Goal: Answer question/provide support: Share knowledge or assist other users

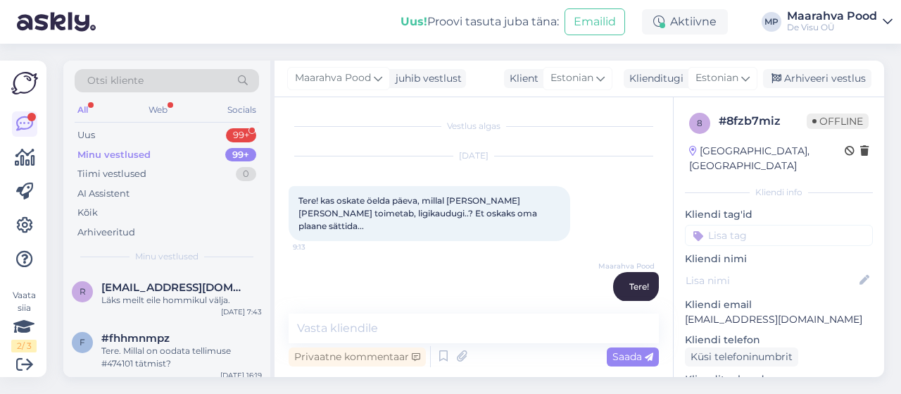
scroll to position [1079, 0]
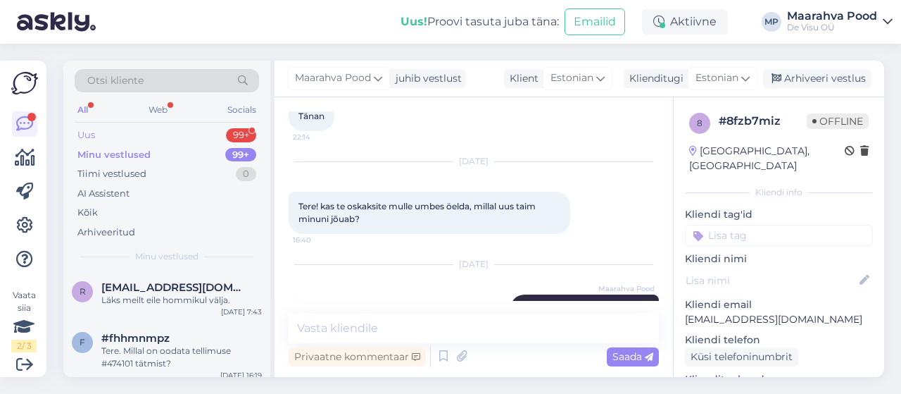
click at [112, 136] on div "Uus 99+" at bounding box center [167, 135] width 184 height 20
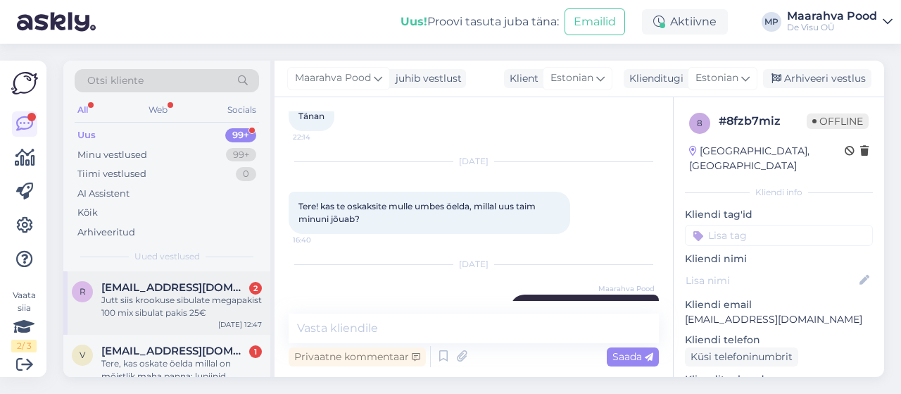
click at [170, 294] on div "Jutt siis krookuse sibulate megapakist 100 mix sibulat pakis 25€" at bounding box center [181, 306] width 161 height 25
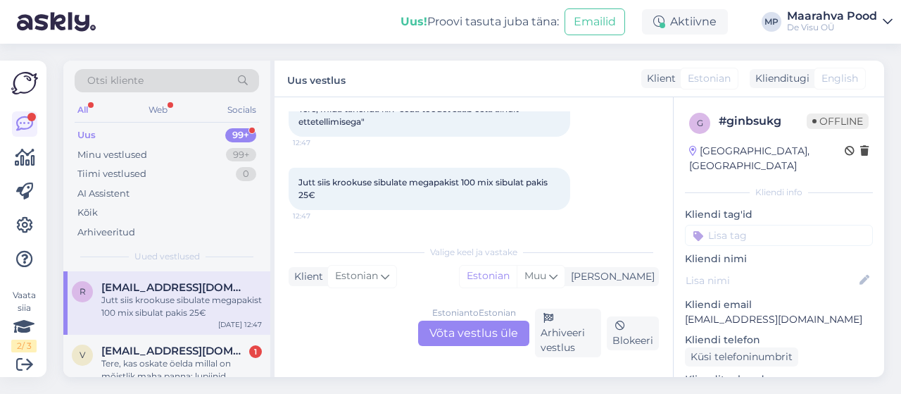
click at [475, 330] on div "Estonian to Estonian Võta vestlus üle" at bounding box center [473, 332] width 111 height 25
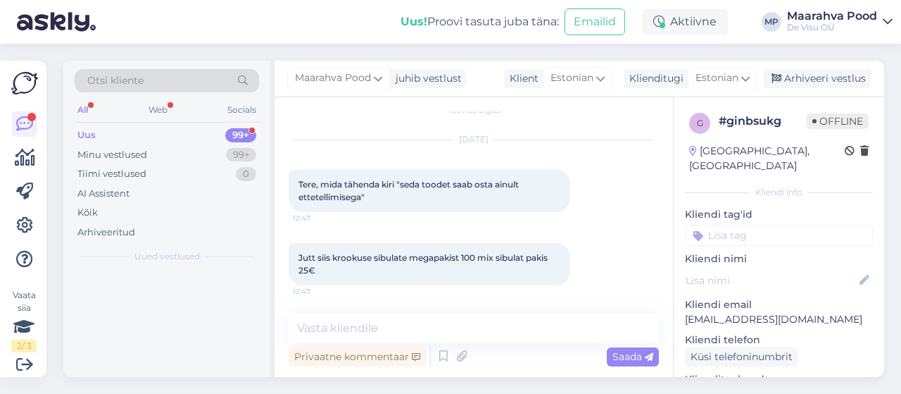
scroll to position [15, 0]
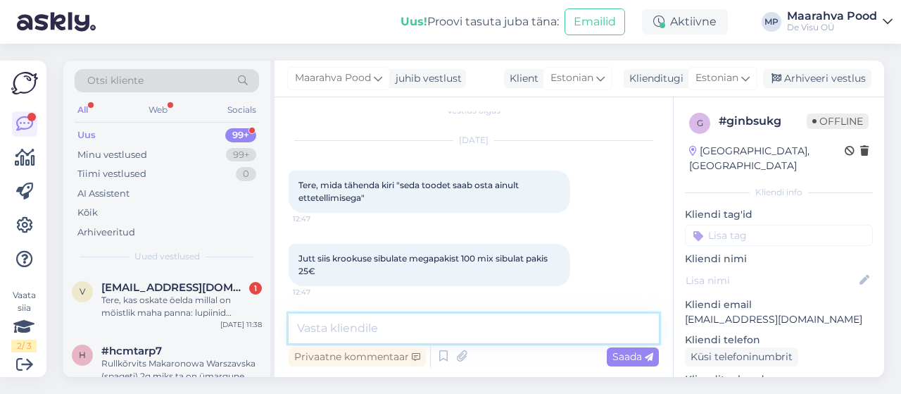
click at [411, 331] on textarea at bounding box center [474, 328] width 370 height 30
type textarea "tere"
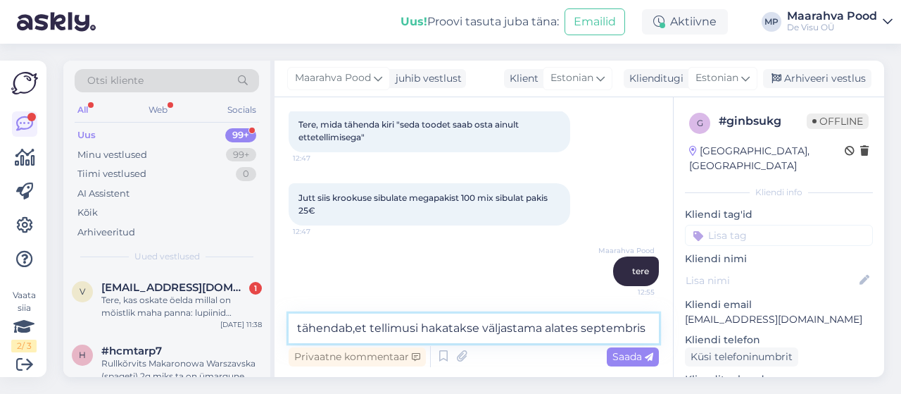
type textarea "tähendab,et tellimusi hakatakse väljastama alates septembrist"
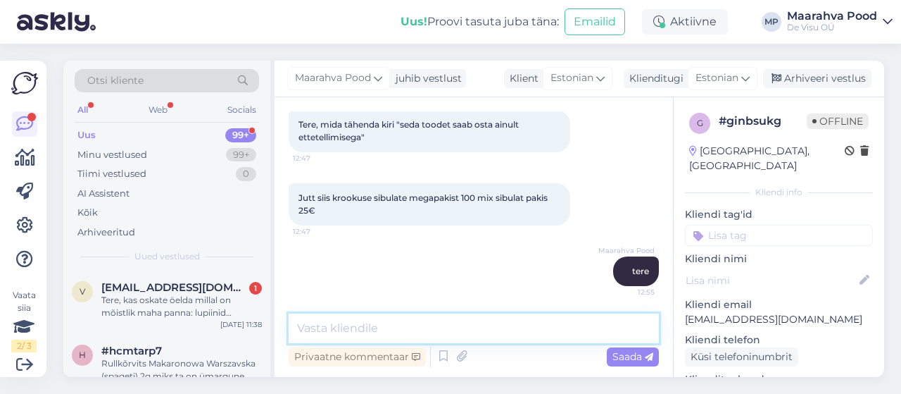
scroll to position [149, 0]
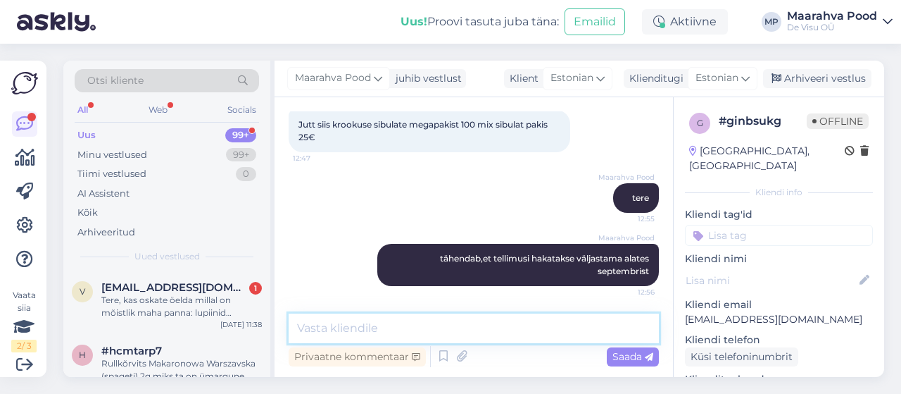
type textarea "y"
type textarea "tellimuse saab ikka ära teha"
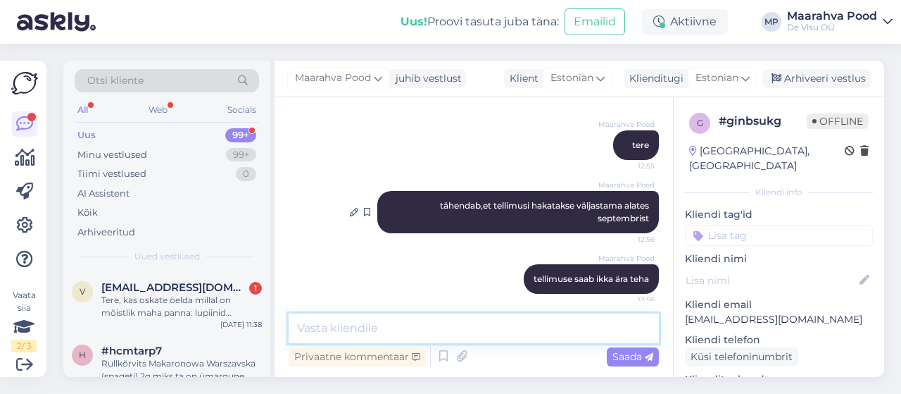
scroll to position [210, 0]
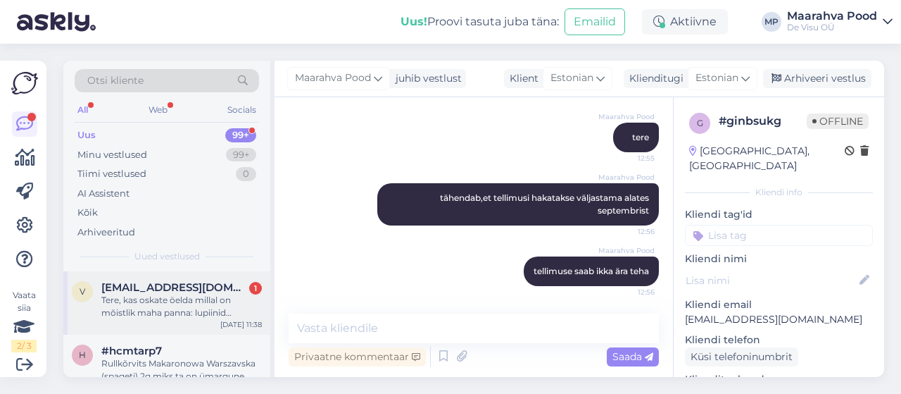
click at [157, 302] on div "Tere, kas oskate öelda millal on mõistlik maha panna: lupiinid märtsikellukesed…" at bounding box center [181, 306] width 161 height 25
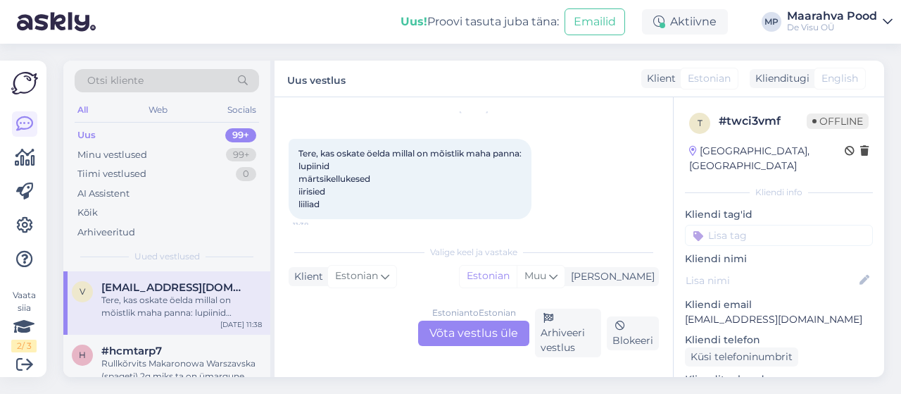
scroll to position [56, 0]
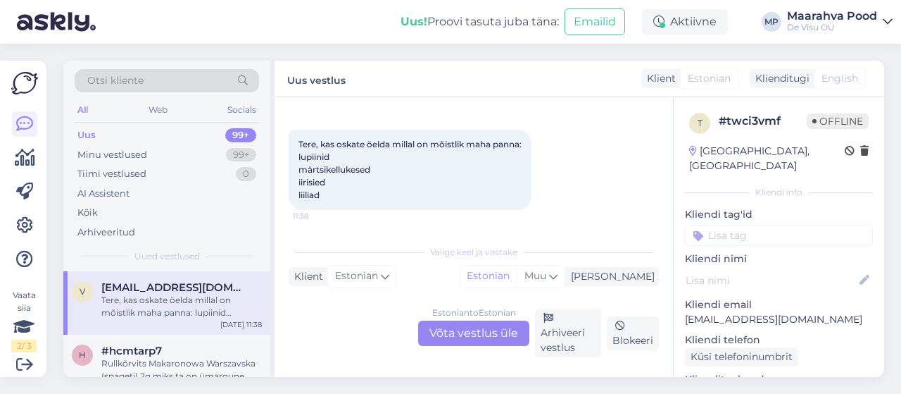
click at [471, 336] on div "Estonian to Estonian Võta vestlus üle" at bounding box center [473, 332] width 111 height 25
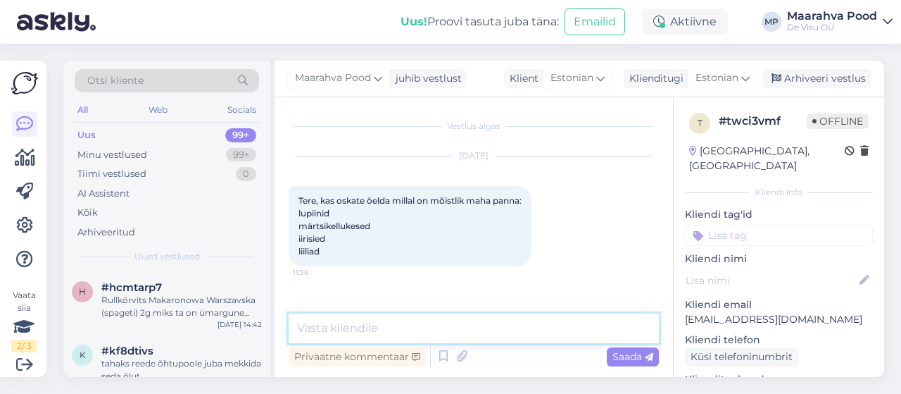
click at [442, 332] on textarea at bounding box center [474, 328] width 370 height 30
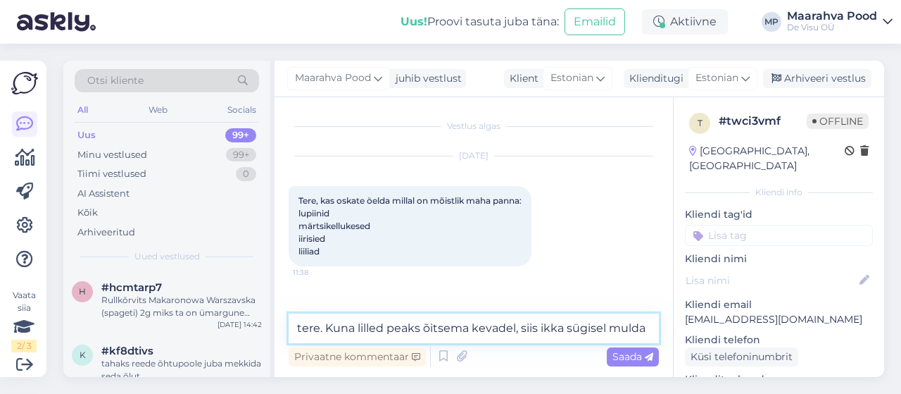
type textarea "tere. Kuna lilled peaks õitsema kevadel, siis ikka sügisel mulda."
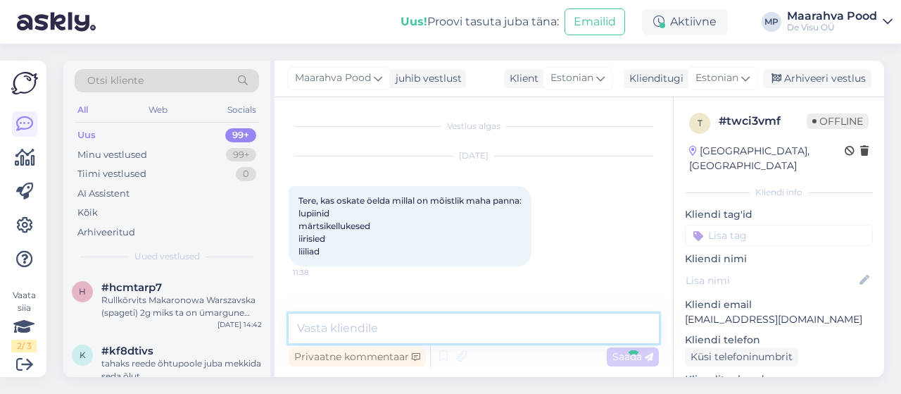
scroll to position [54, 0]
